Goal: Task Accomplishment & Management: Use online tool/utility

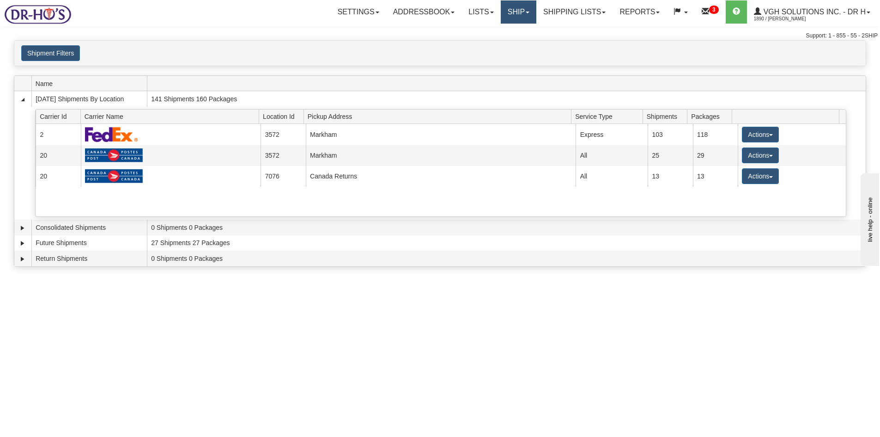
click at [502, 13] on link "Ship" at bounding box center [519, 11] width 36 height 23
click at [490, 44] on span "OnHold / Order Queue" at bounding box center [493, 44] width 65 height 7
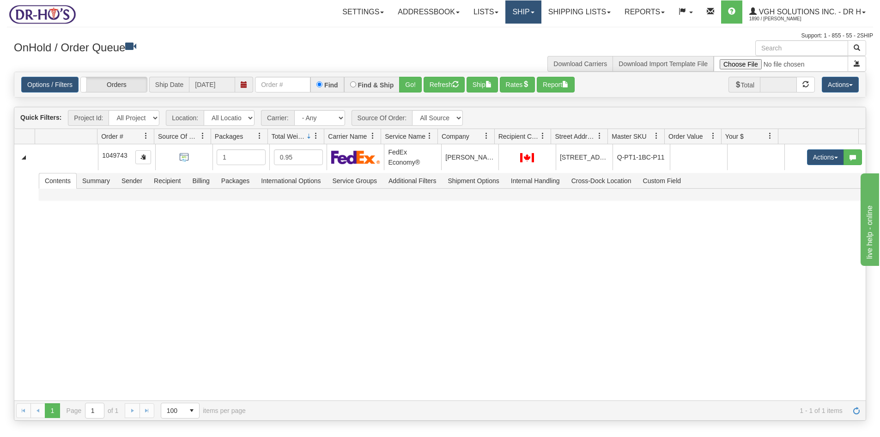
click at [510, 12] on link "Ship" at bounding box center [523, 11] width 36 height 23
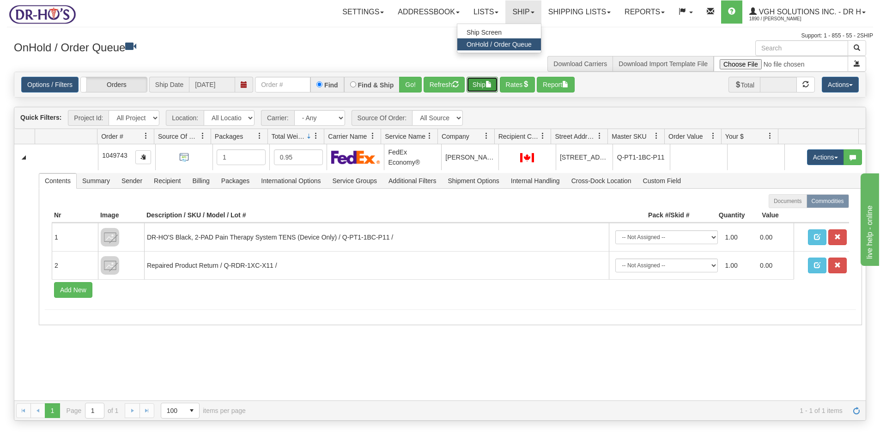
click at [475, 85] on button "Ship" at bounding box center [482, 85] width 31 height 16
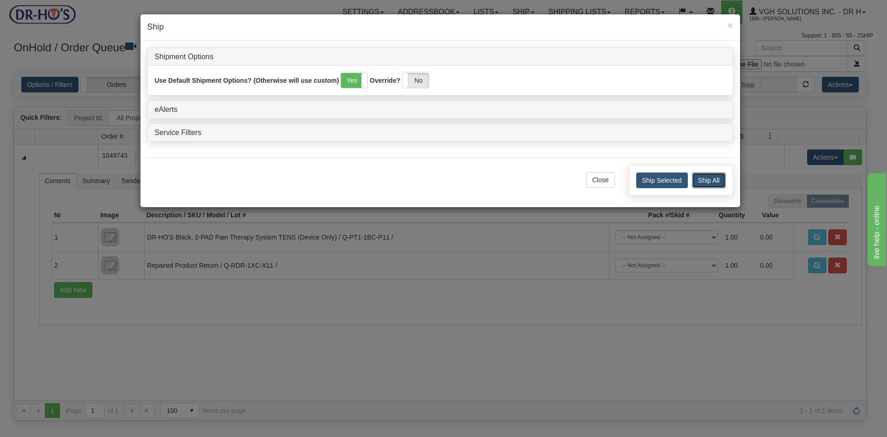
click at [709, 177] on button "Ship All" at bounding box center [709, 180] width 34 height 16
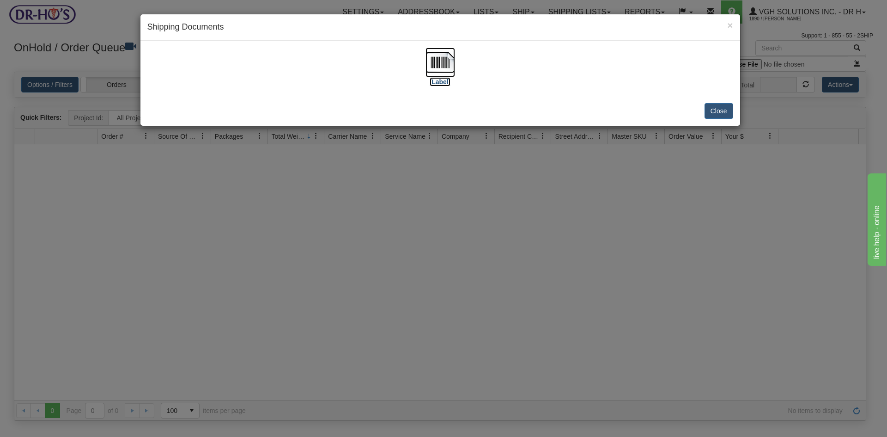
click at [440, 56] on img at bounding box center [440, 63] width 30 height 30
click at [720, 111] on button "Close" at bounding box center [718, 111] width 29 height 16
